Goal: Navigation & Orientation: Understand site structure

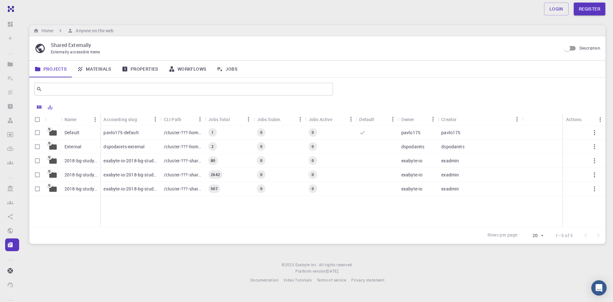
click at [116, 119] on div "Accounting slug" at bounding box center [119, 119] width 33 height 12
click at [117, 121] on div "Accounting slug" at bounding box center [119, 119] width 33 height 12
click at [115, 121] on div "Accounting slug" at bounding box center [119, 119] width 33 height 12
click at [57, 68] on link "Projects" at bounding box center [50, 69] width 42 height 17
click at [106, 68] on link "Materials" at bounding box center [94, 69] width 45 height 17
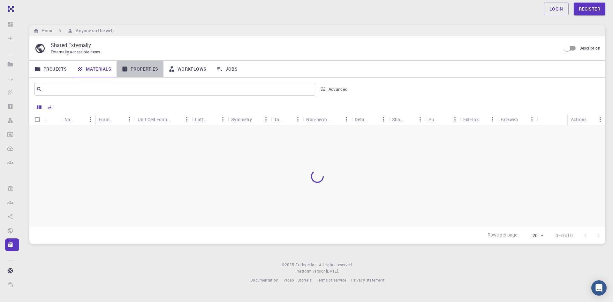
click at [141, 66] on link "Properties" at bounding box center [139, 69] width 47 height 17
click at [189, 66] on link "Workflows" at bounding box center [187, 69] width 48 height 17
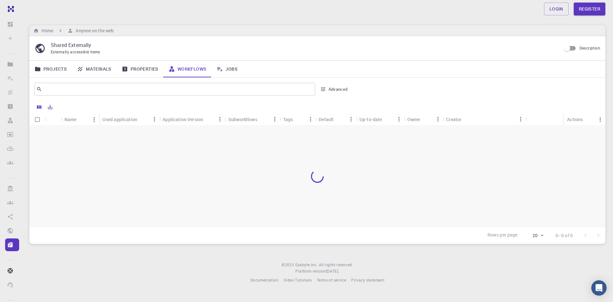
click at [146, 69] on link "Properties" at bounding box center [139, 69] width 47 height 17
click at [138, 71] on link "Properties" at bounding box center [139, 69] width 47 height 17
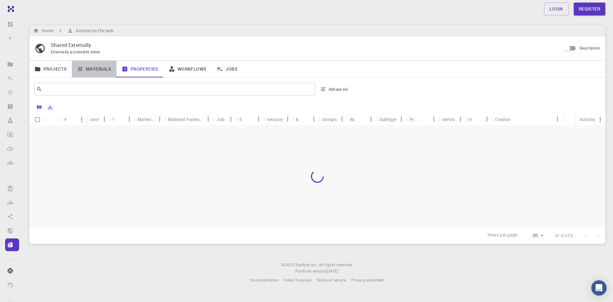
click at [102, 69] on link "Materials" at bounding box center [94, 69] width 45 height 17
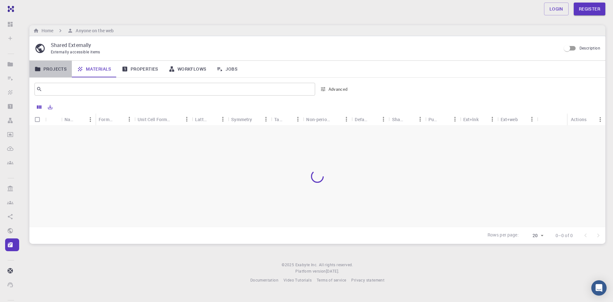
click at [48, 69] on link "Projects" at bounding box center [50, 69] width 42 height 17
